Goal: Information Seeking & Learning: Learn about a topic

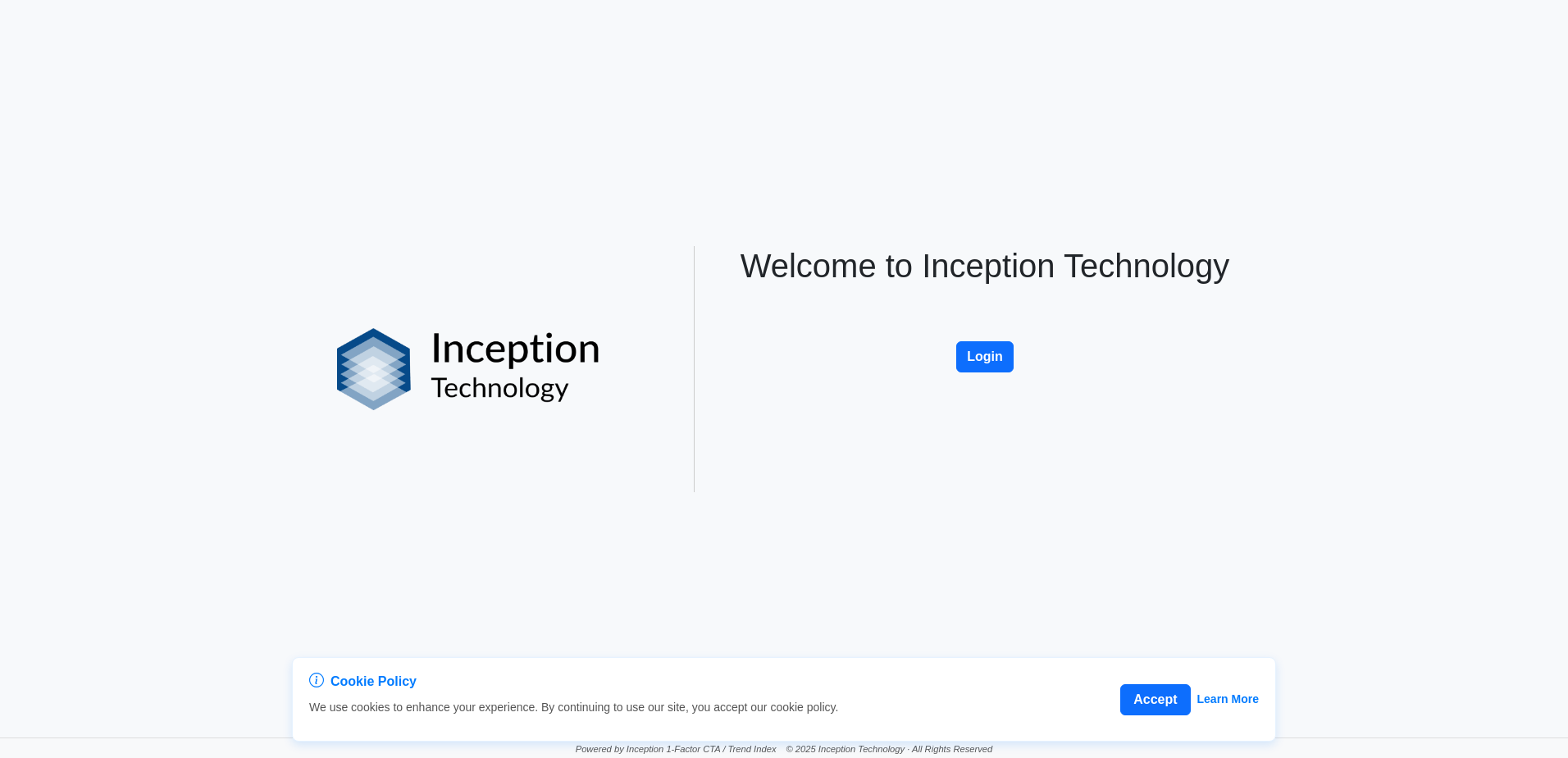
click at [1020, 368] on div "Welcome to Inception Technology Login" at bounding box center [986, 369] width 542 height 246
click at [986, 352] on button "Login" at bounding box center [986, 357] width 57 height 31
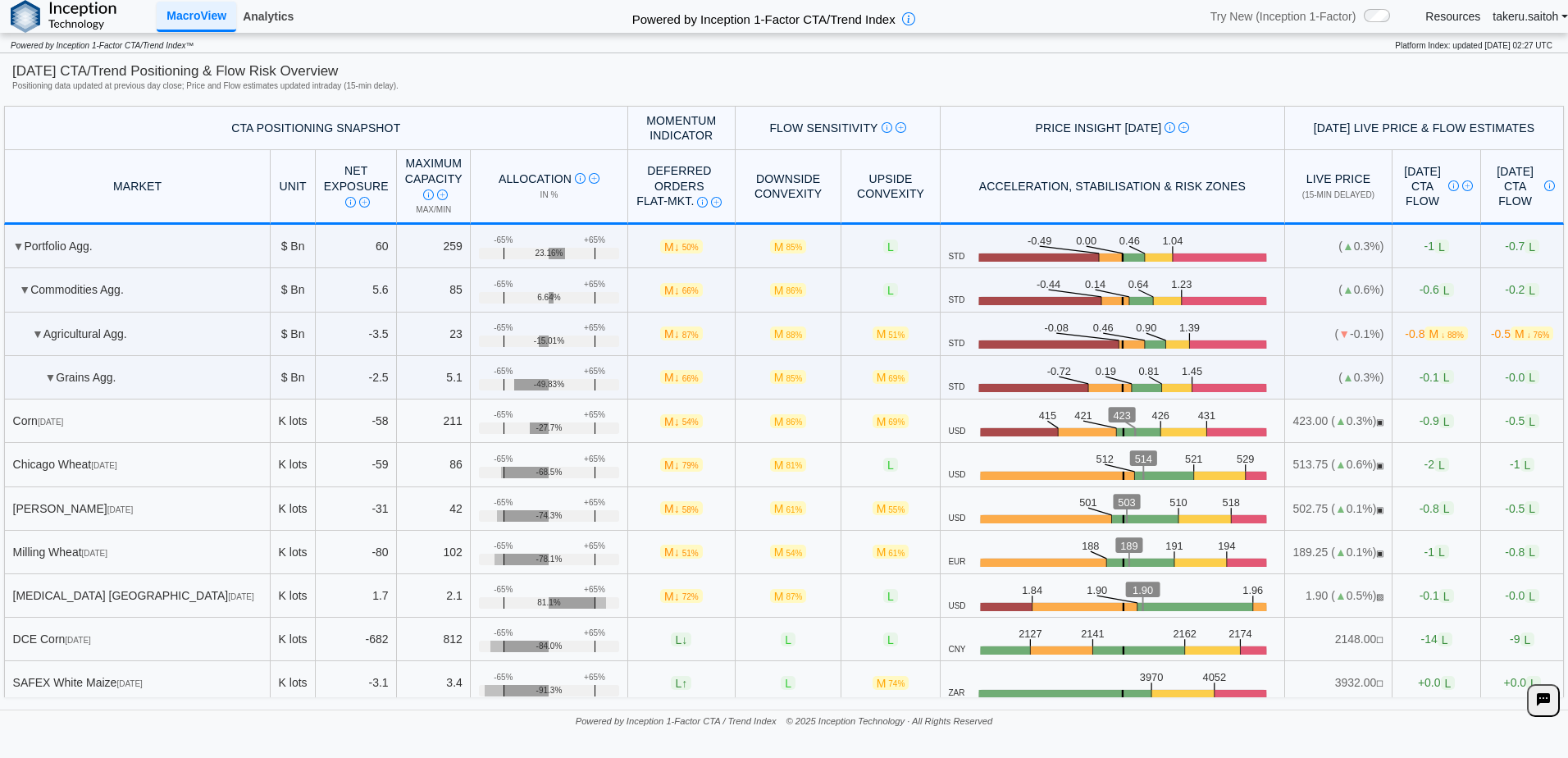
click at [252, 19] on link "Analytics" at bounding box center [267, 17] width 64 height 28
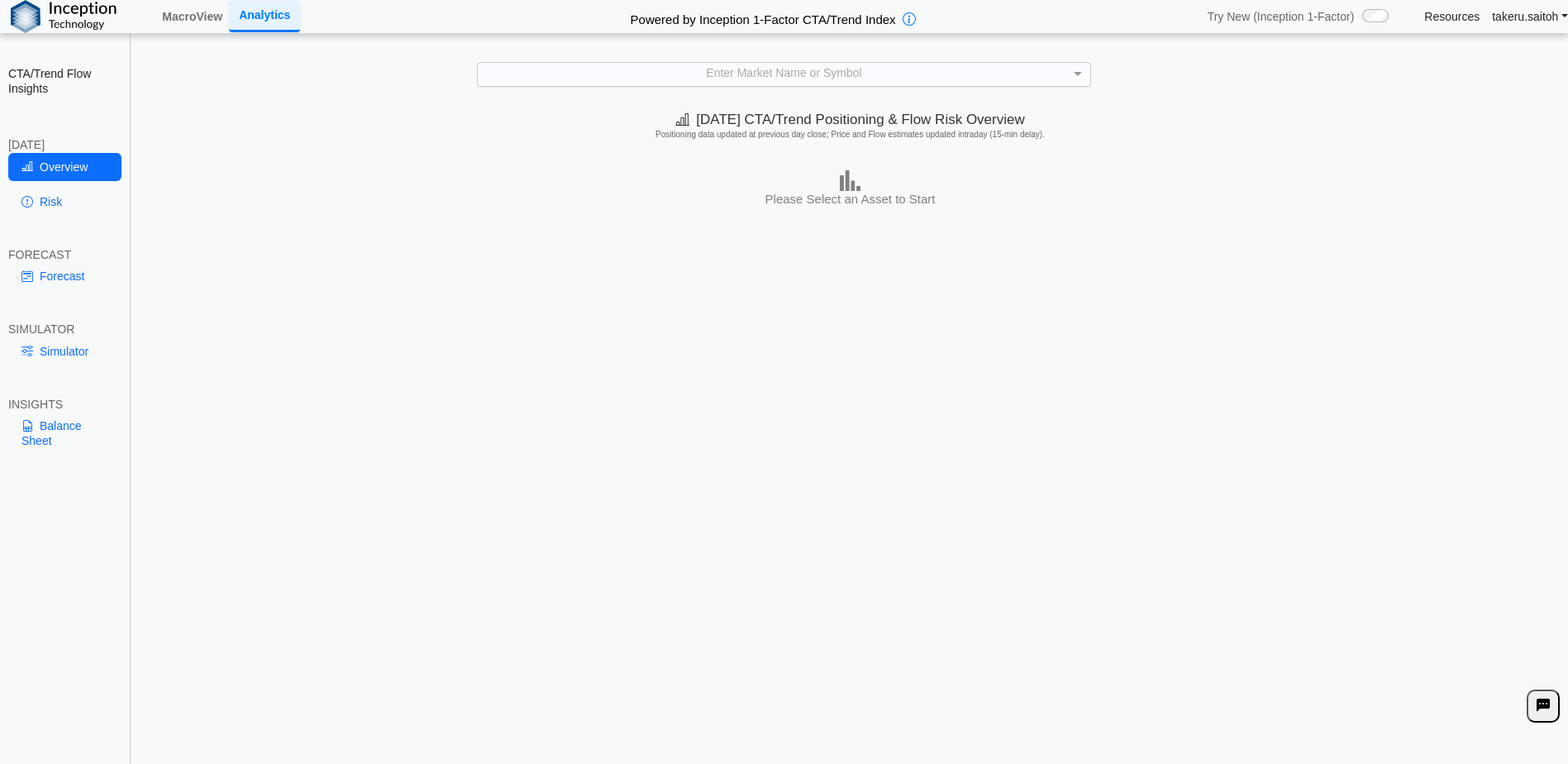
click at [802, 68] on div "Enter Market Name or Symbol" at bounding box center [784, 75] width 612 height 23
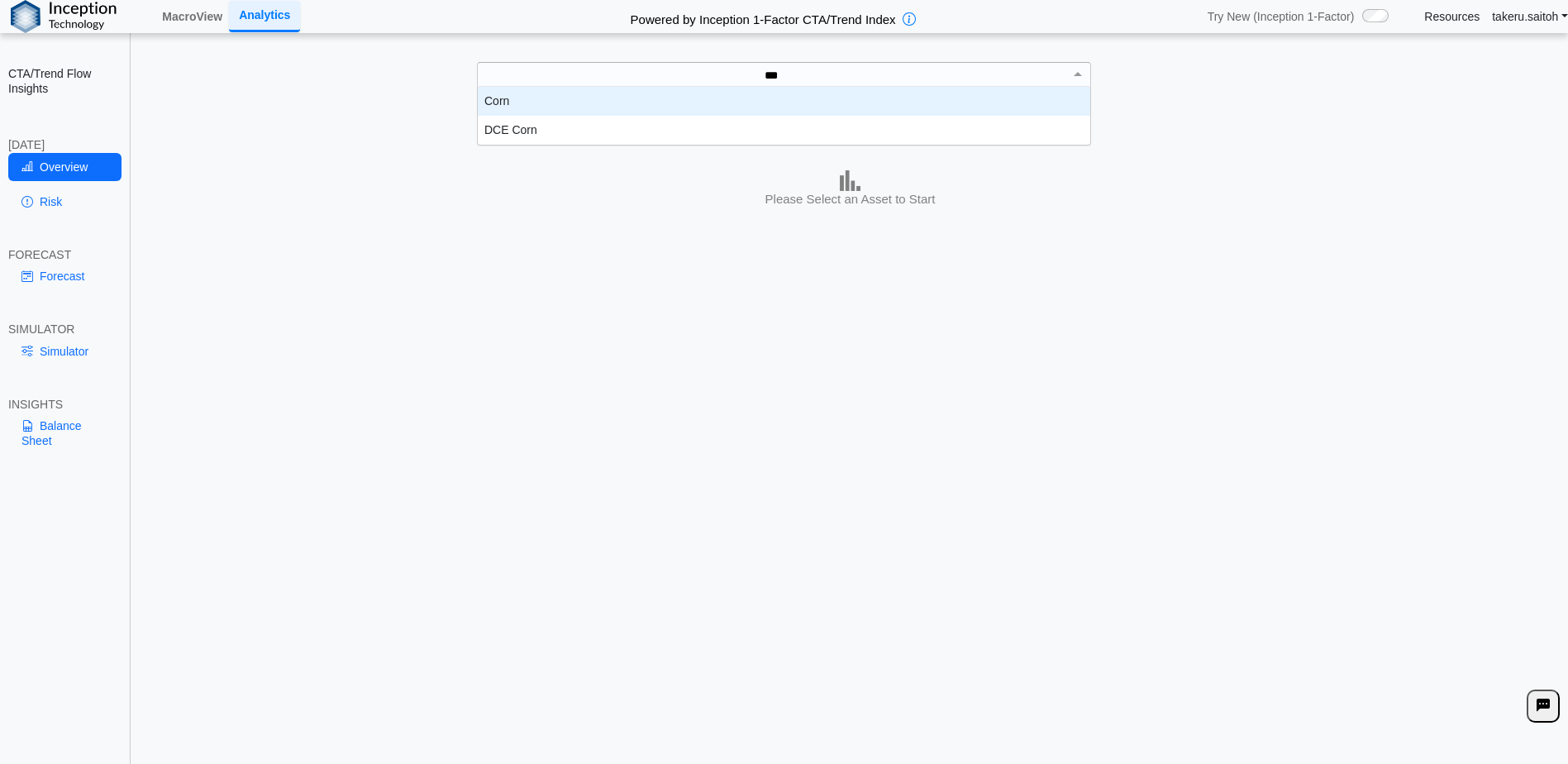
scroll to position [46, 600]
type input "****"
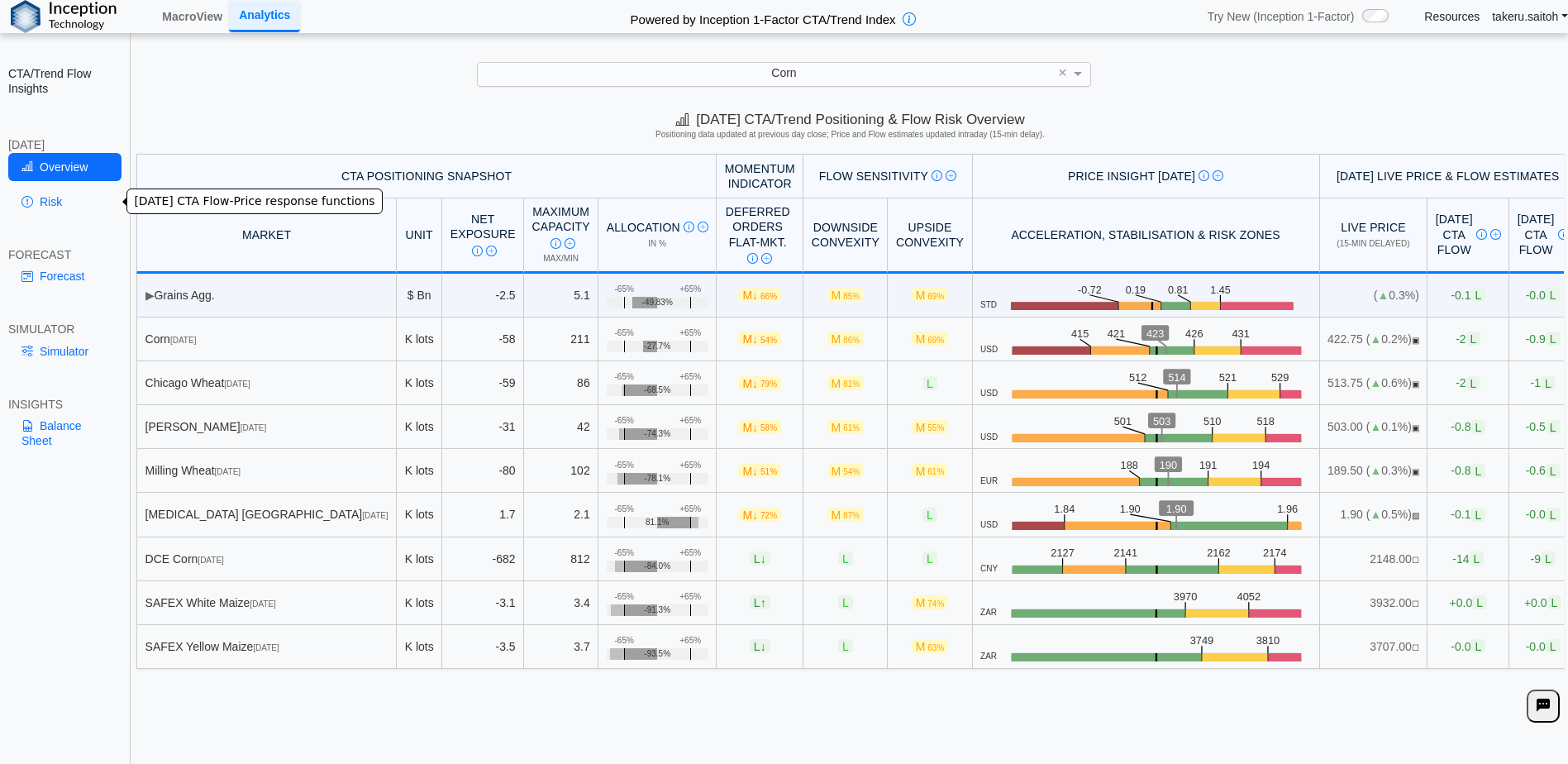
click at [44, 188] on link "Risk" at bounding box center [64, 202] width 113 height 28
